Goal: Find specific page/section: Find specific page/section

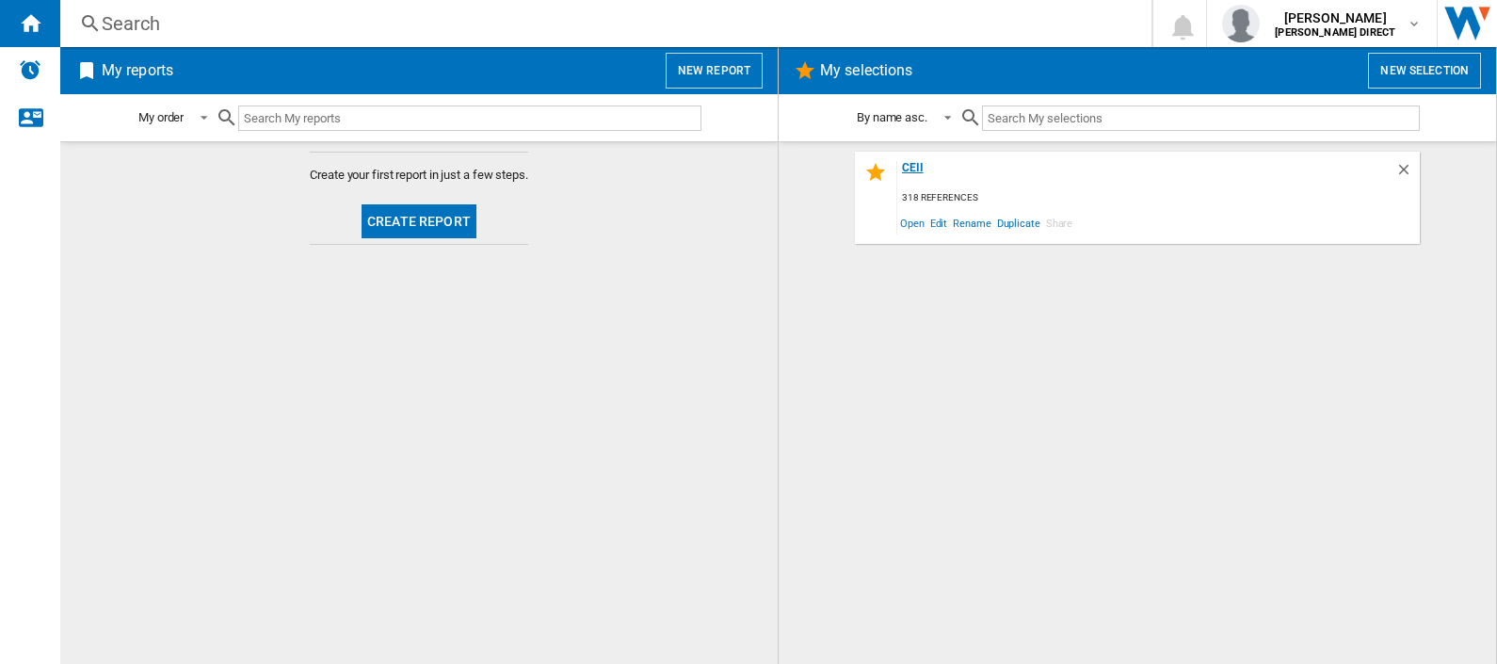
click at [913, 164] on div "CEII" at bounding box center [1146, 173] width 498 height 25
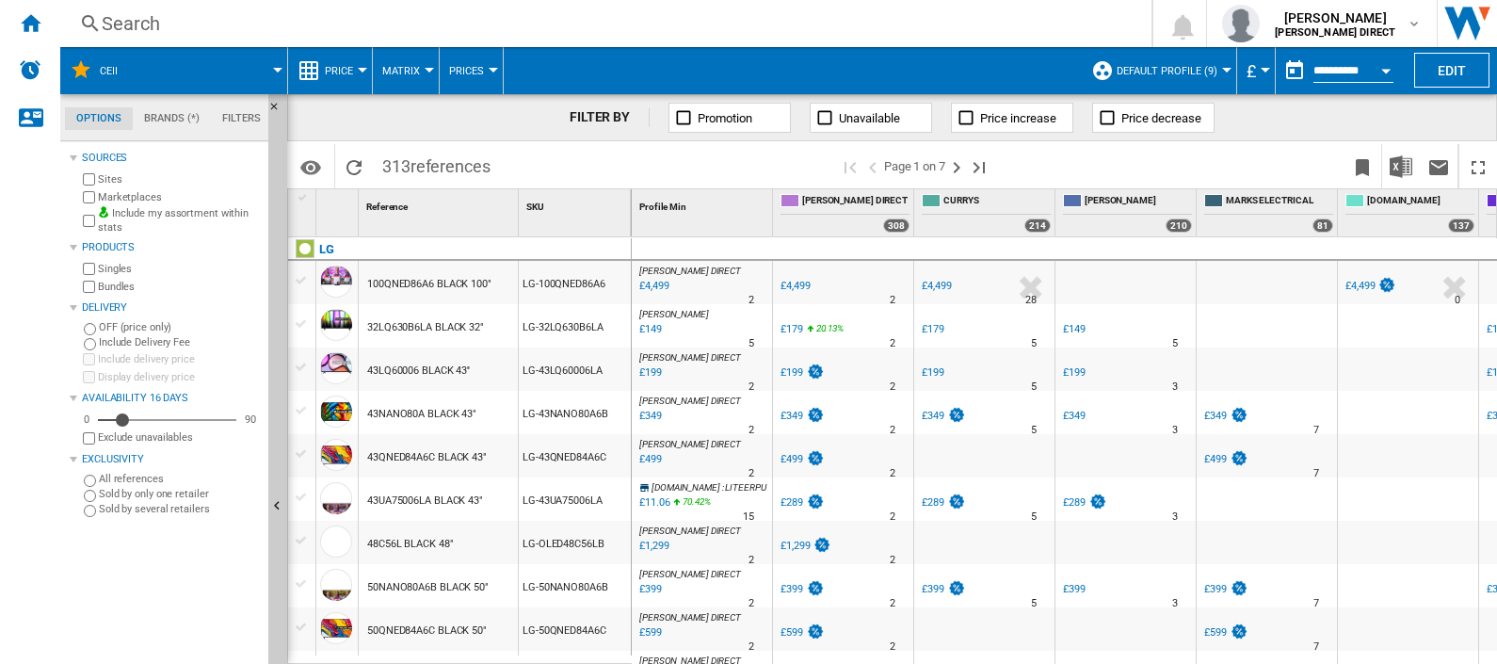
click at [417, 72] on span "Matrix" at bounding box center [401, 71] width 38 height 12
click at [414, 172] on button "Ranking" at bounding box center [417, 161] width 90 height 45
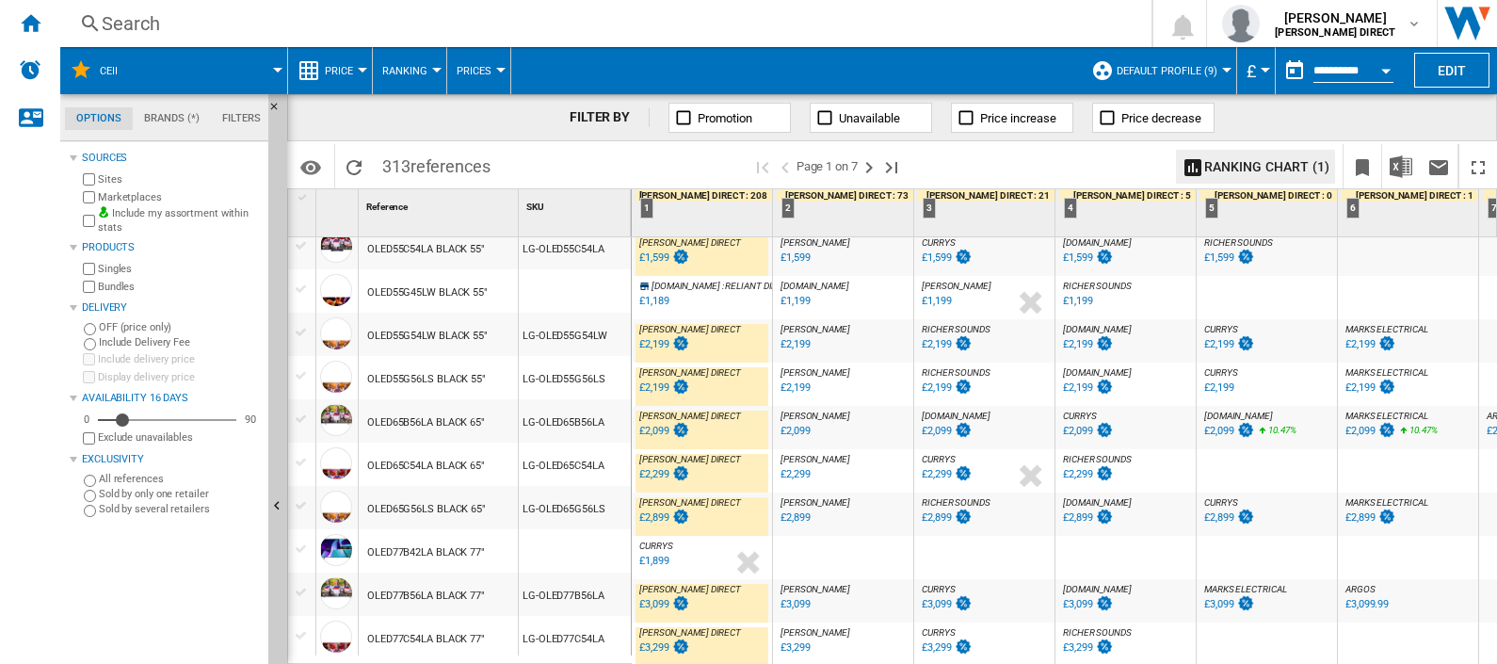
scroll to position [1769, 0]
click at [873, 156] on ng-md-icon "Next page" at bounding box center [869, 167] width 23 height 23
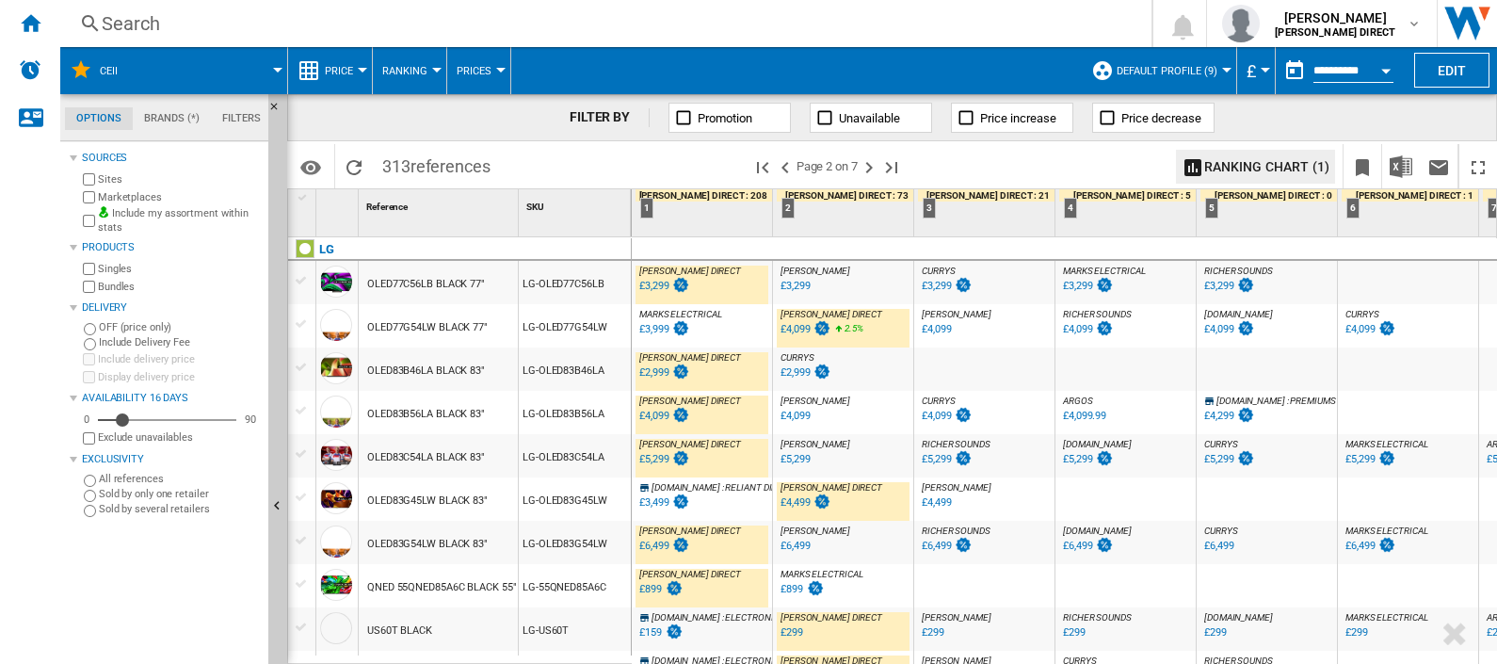
click at [661, 325] on div "£3,999" at bounding box center [653, 329] width 29 height 12
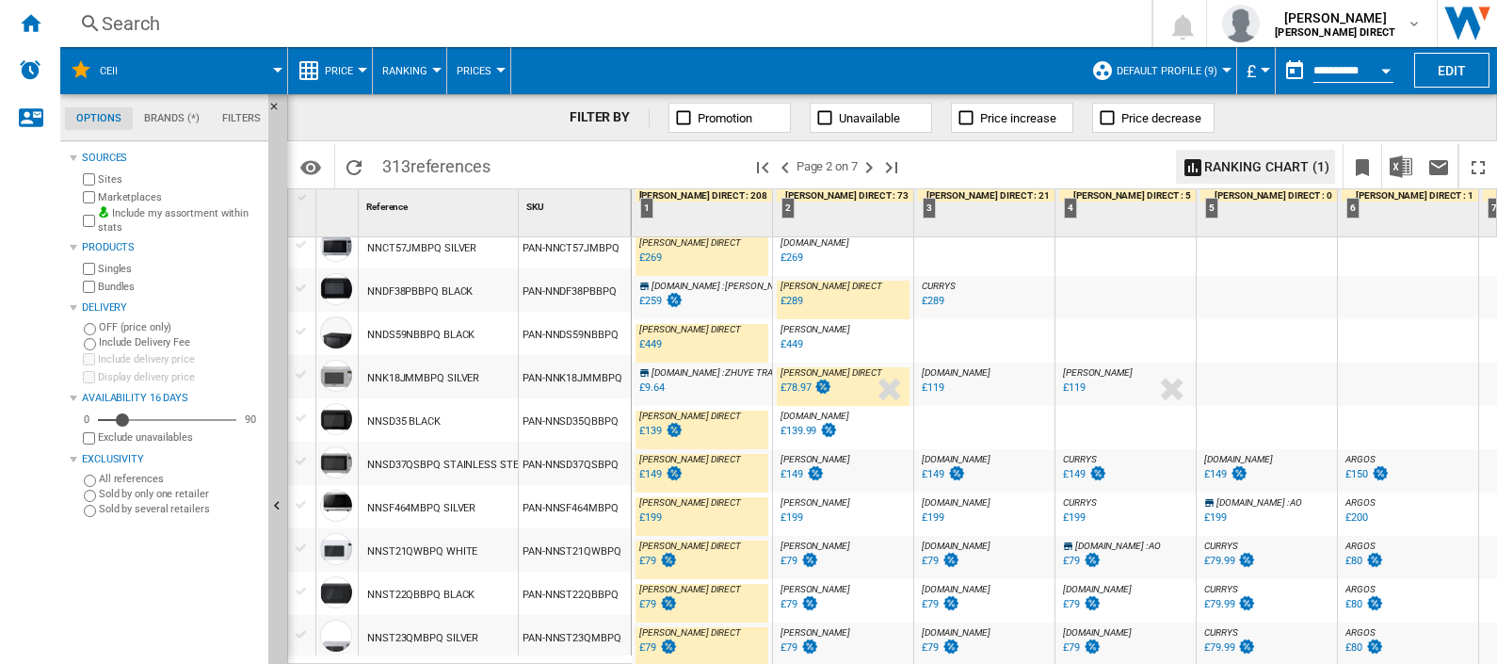
scroll to position [1792, 0]
click at [869, 162] on ng-md-icon "Next page" at bounding box center [869, 167] width 23 height 23
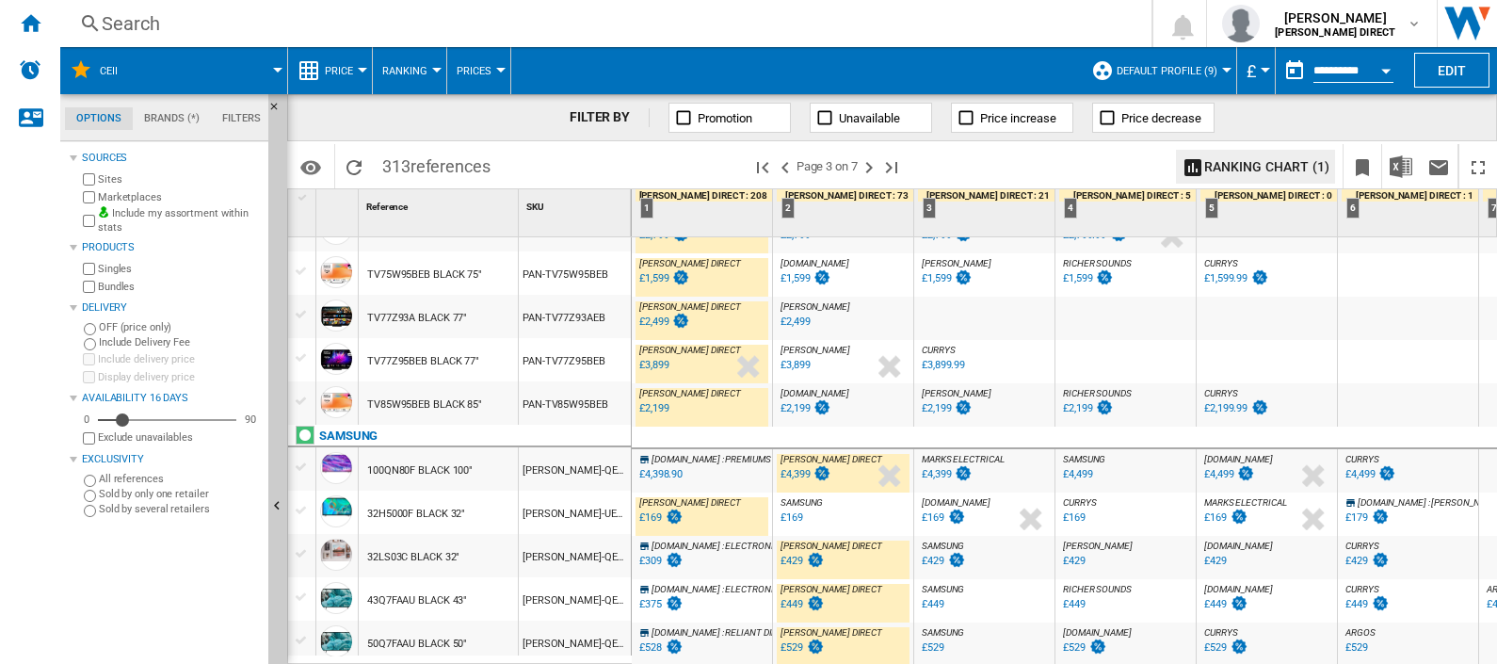
scroll to position [1792, 0]
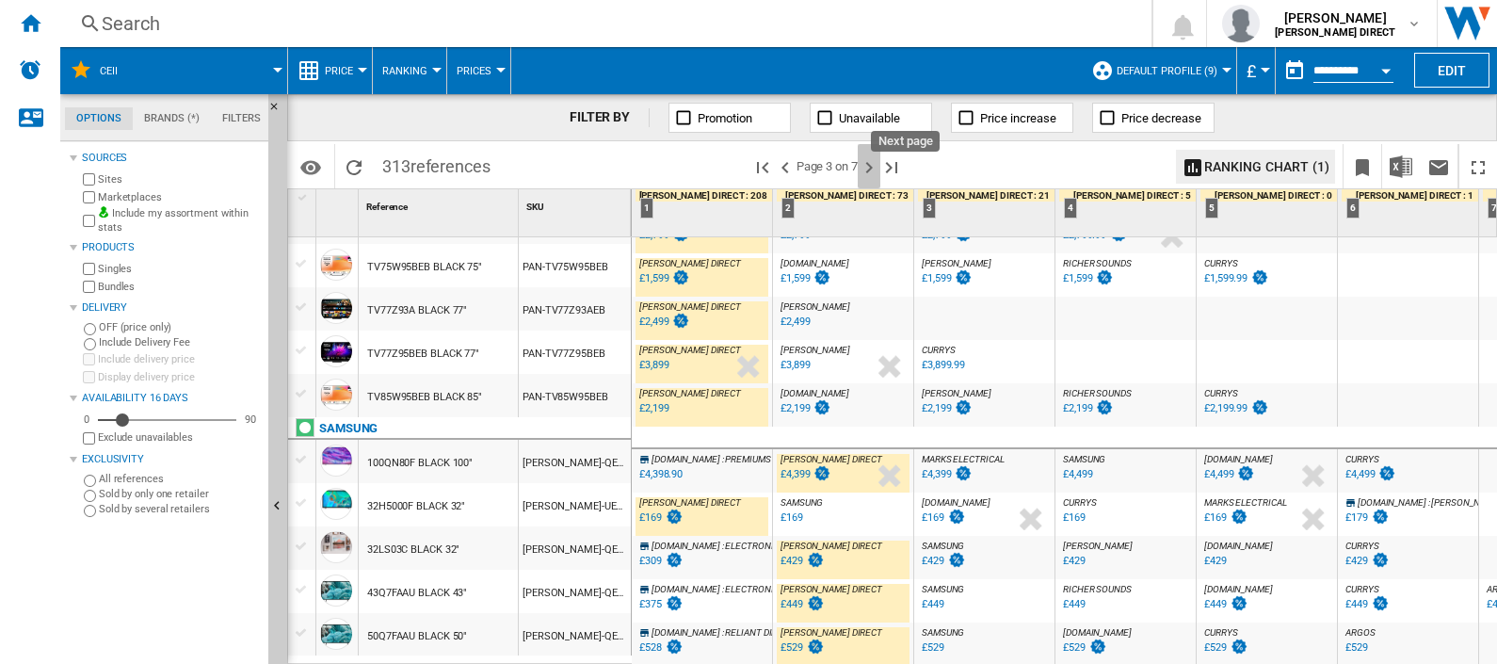
click at [874, 165] on ng-md-icon "Next page" at bounding box center [869, 167] width 23 height 23
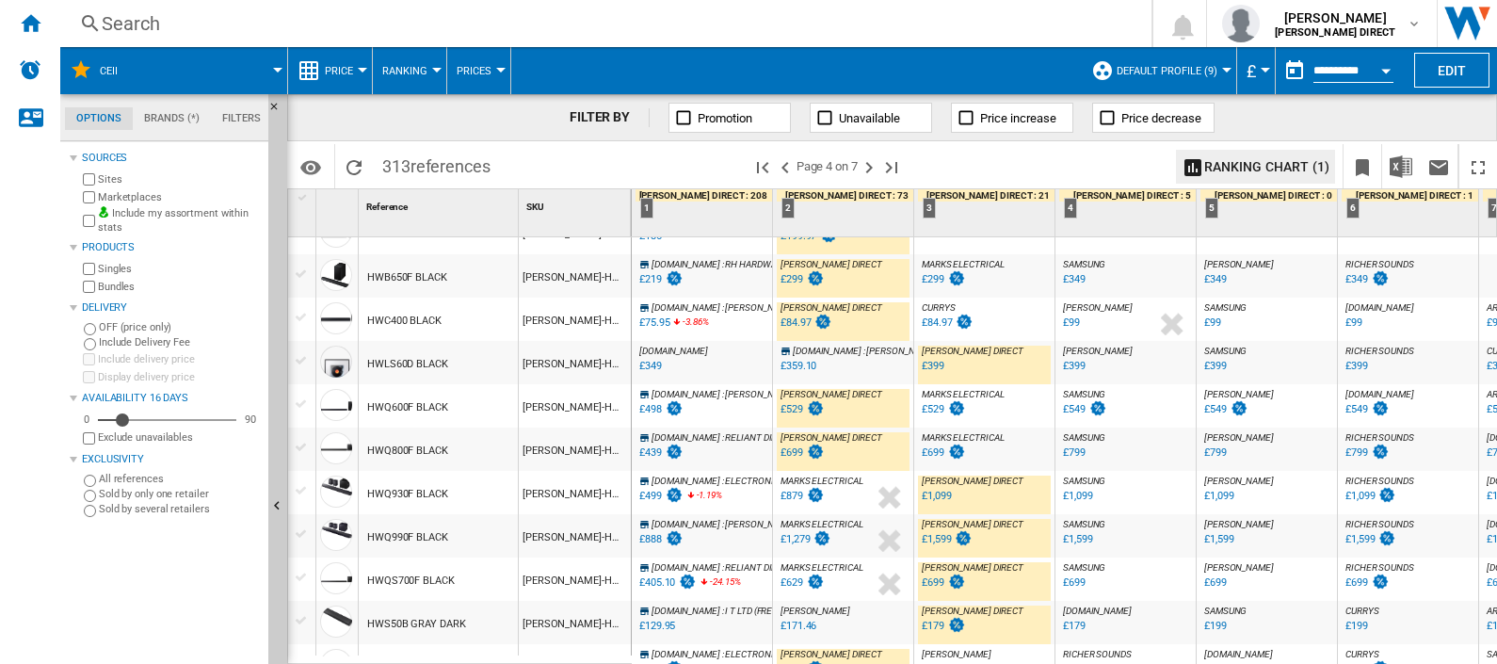
scroll to position [588, 0]
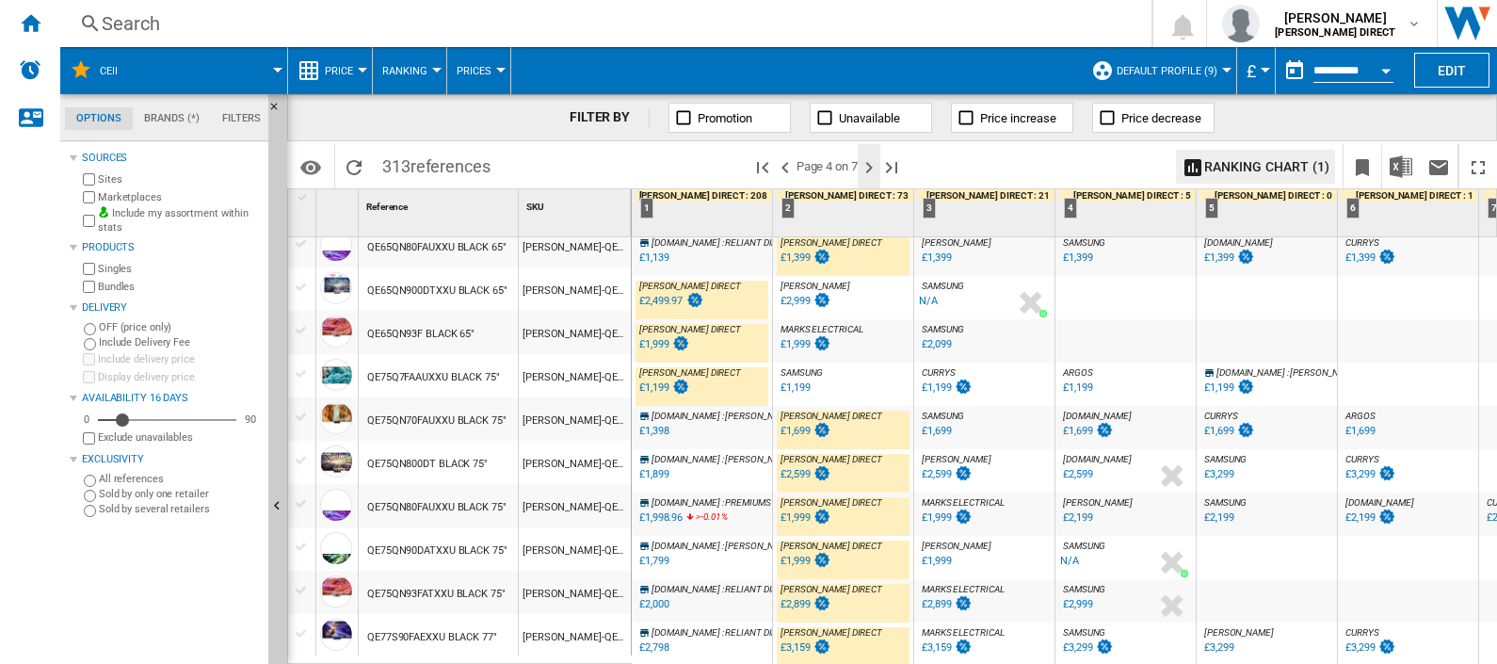
click at [866, 159] on ng-md-icon "Next page" at bounding box center [869, 167] width 23 height 23
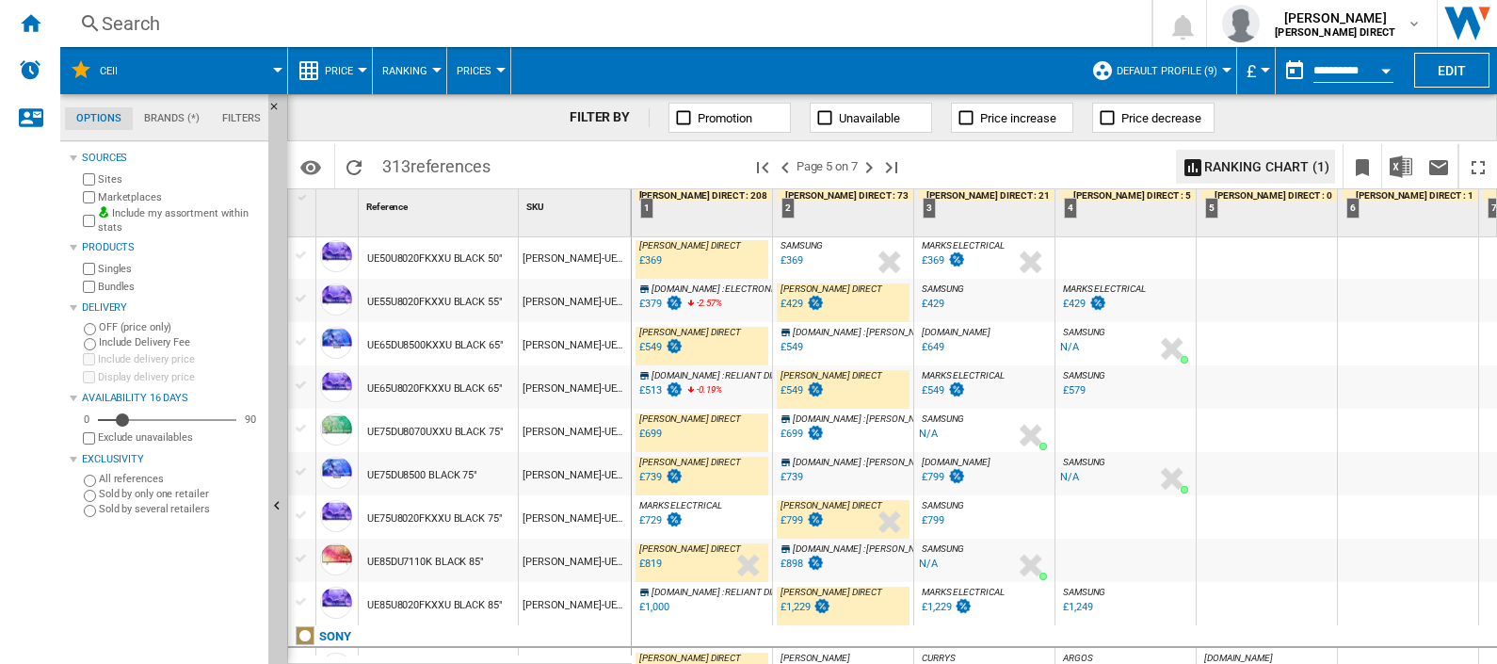
scroll to position [823, 0]
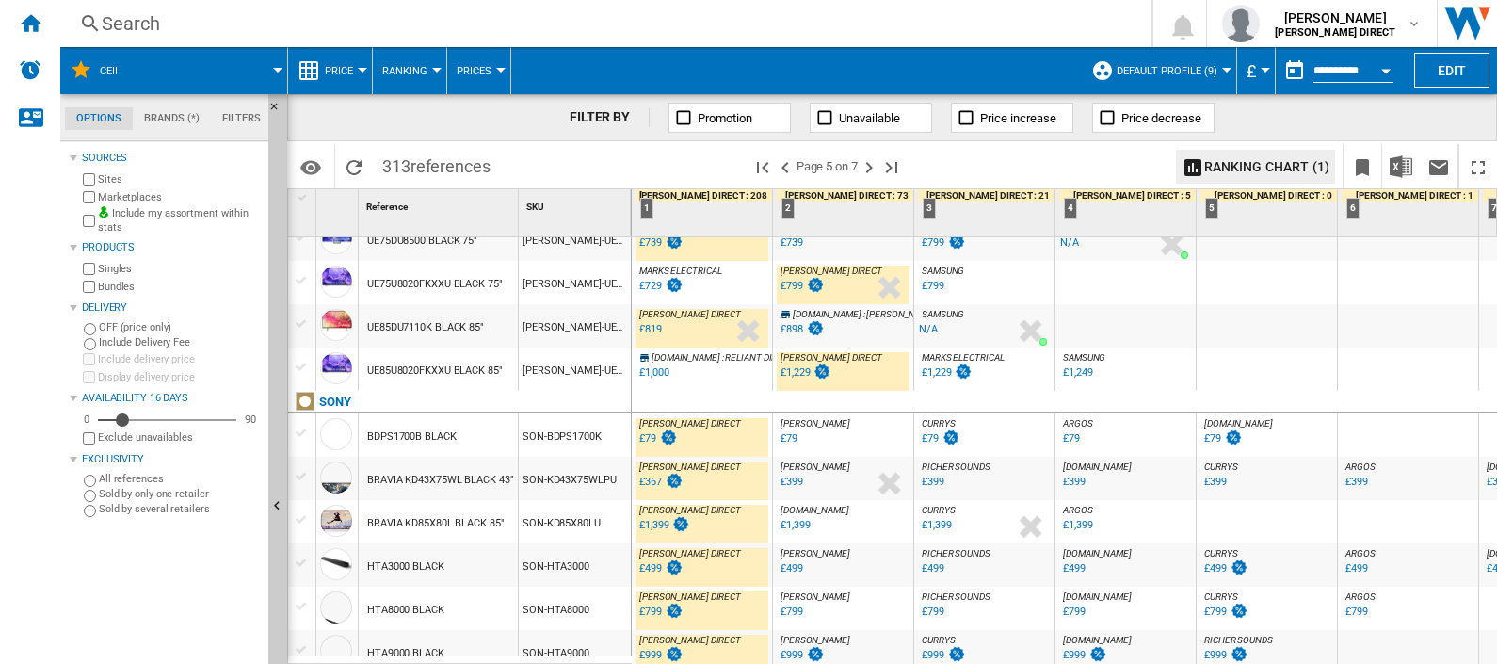
click at [659, 366] on div "£1,000" at bounding box center [653, 372] width 29 height 12
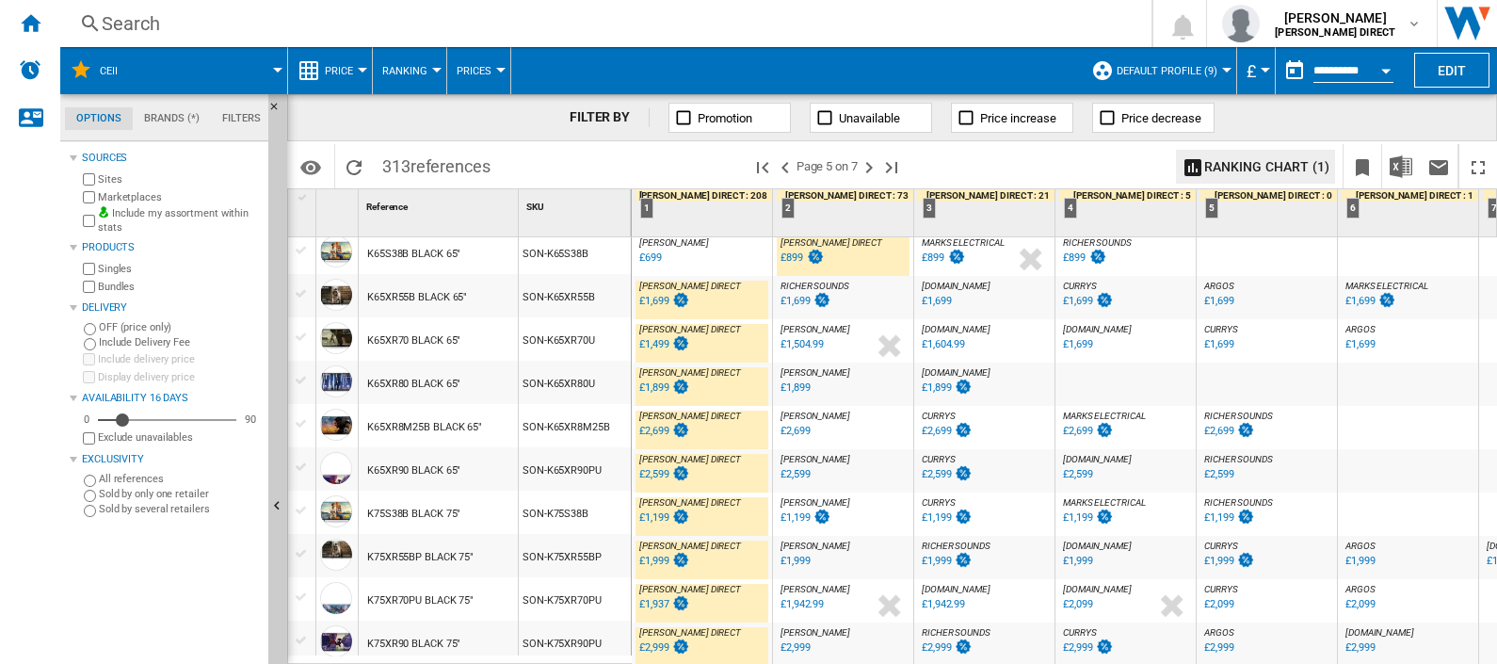
scroll to position [1792, 0]
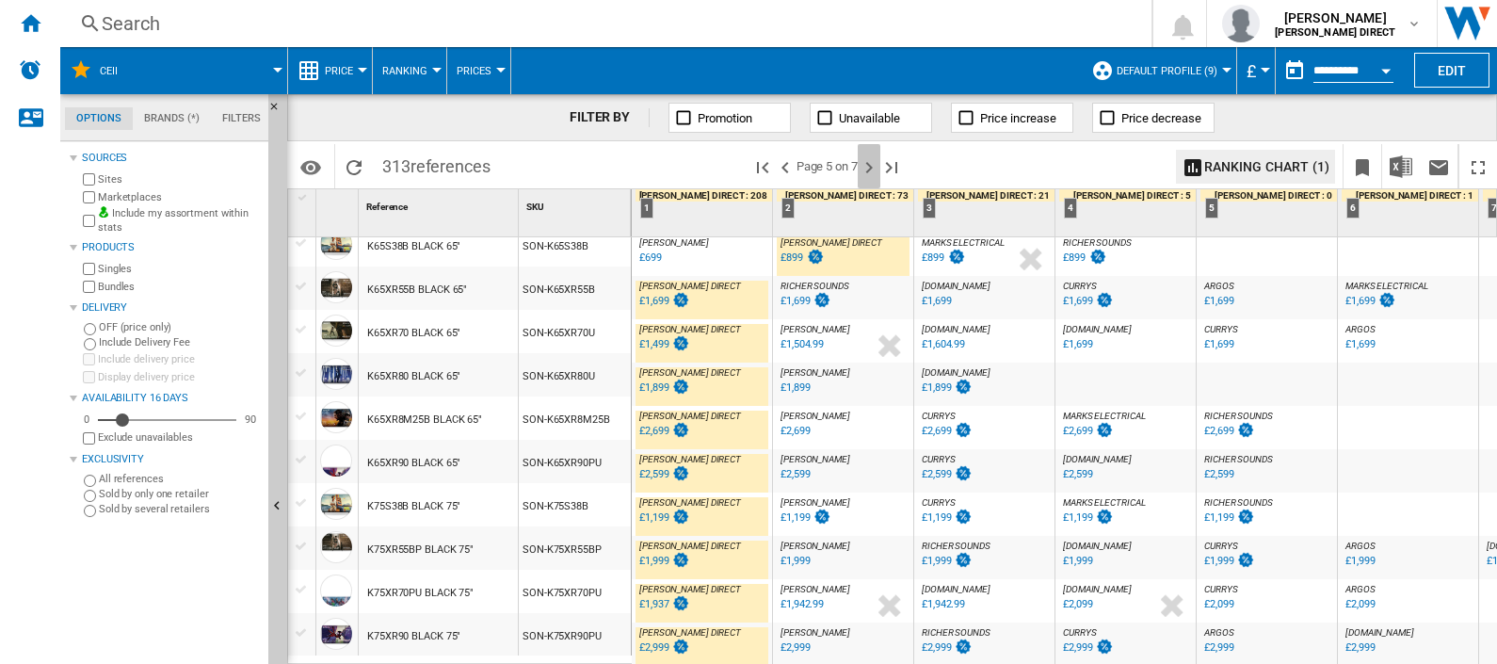
click at [876, 171] on ng-md-icon "Next page" at bounding box center [869, 167] width 23 height 23
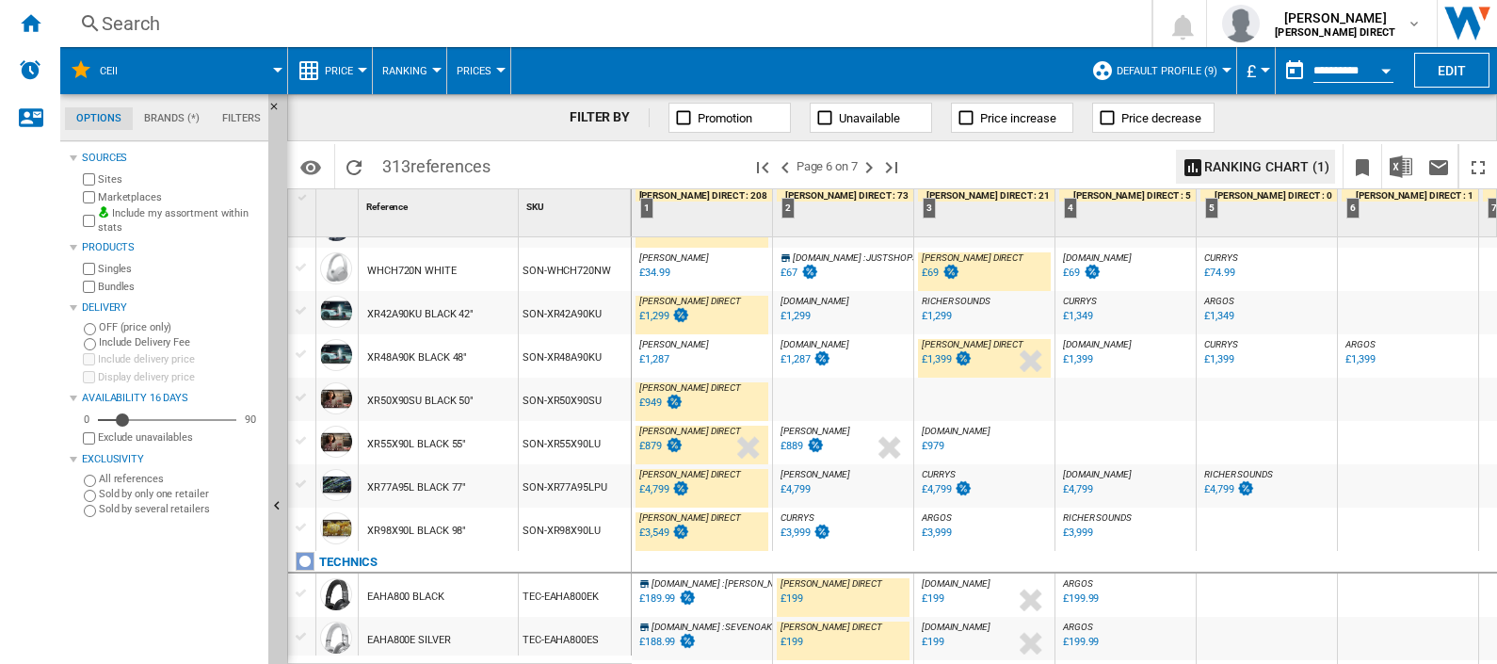
scroll to position [1792, 0]
